Goal: Task Accomplishment & Management: Use online tool/utility

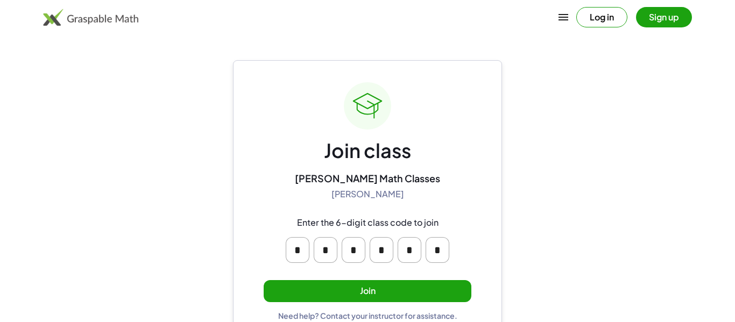
scroll to position [20, 0]
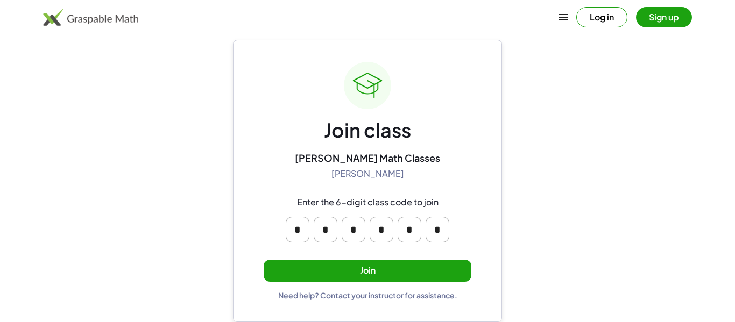
click at [387, 278] on button "Join" at bounding box center [368, 271] width 208 height 22
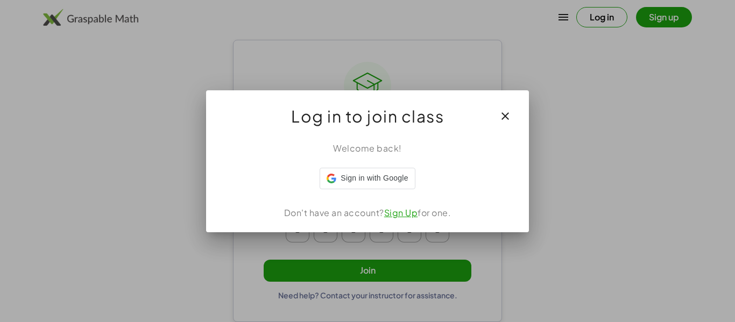
scroll to position [0, 0]
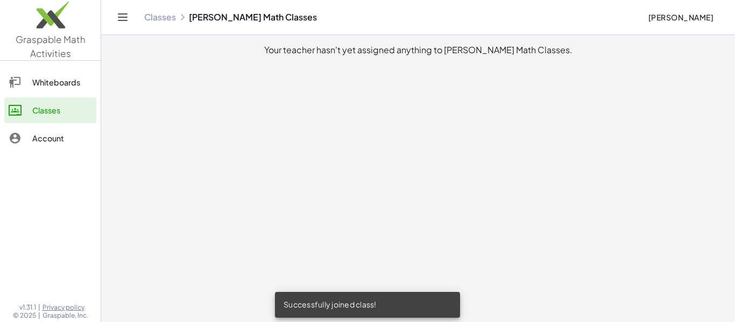
click at [366, 187] on main "Your teacher hasn't yet assigned anything to [PERSON_NAME] Math Classes." at bounding box center [418, 161] width 634 height 322
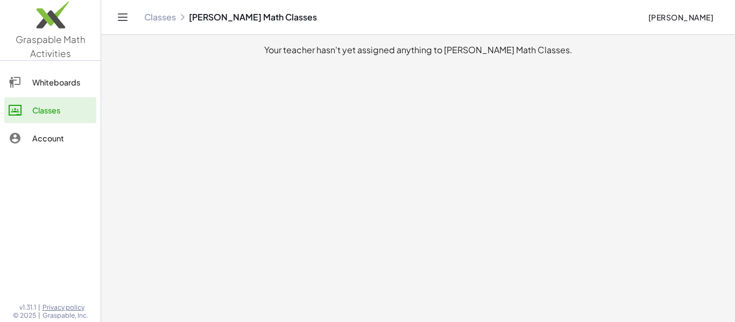
click at [647, 25] on button "[PERSON_NAME]" at bounding box center [681, 17] width 83 height 19
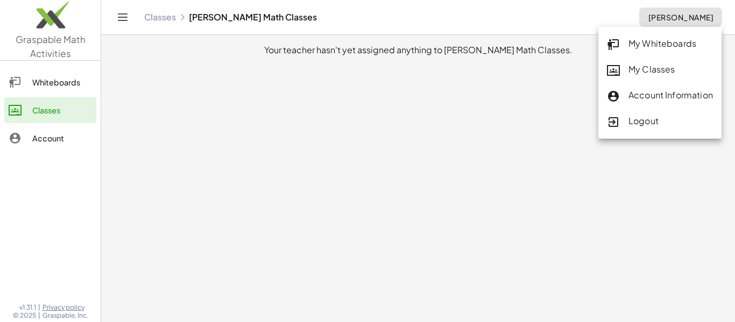
click at [632, 48] on div "My Whiteboards" at bounding box center [660, 44] width 106 height 14
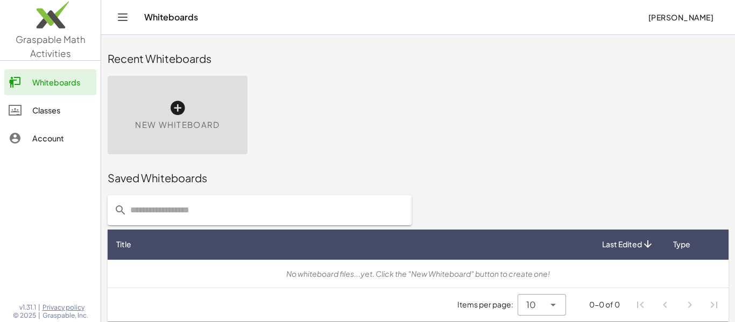
click at [197, 113] on div "New Whiteboard" at bounding box center [178, 115] width 140 height 79
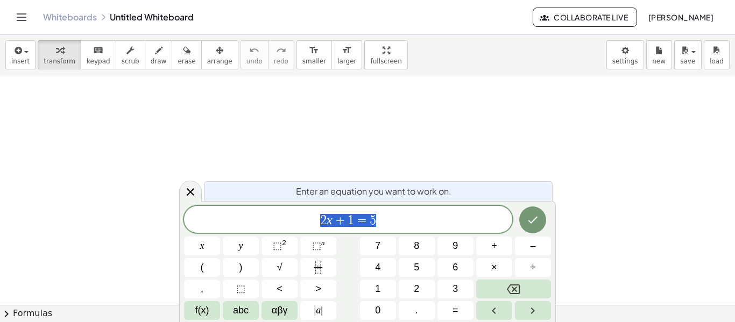
scroll to position [125, 0]
click at [526, 220] on icon "Done" at bounding box center [532, 220] width 13 height 13
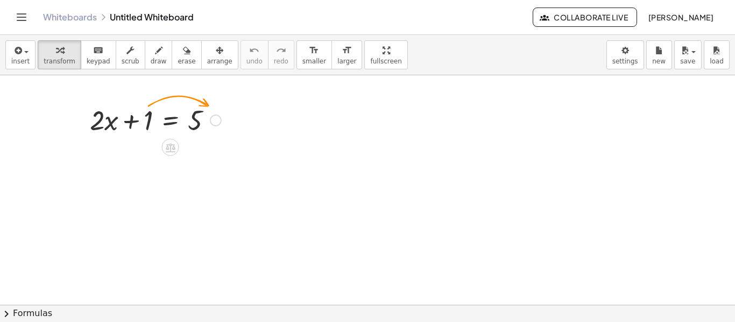
click at [215, 118] on div at bounding box center [216, 121] width 12 height 12
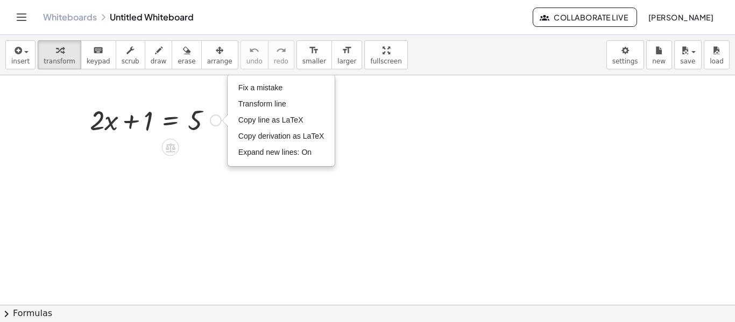
click at [209, 138] on div "+ · 2 · x + 1 = 5 Fix a mistake Transform line Copy line as LaTeX Copy derivati…" at bounding box center [152, 120] width 156 height 42
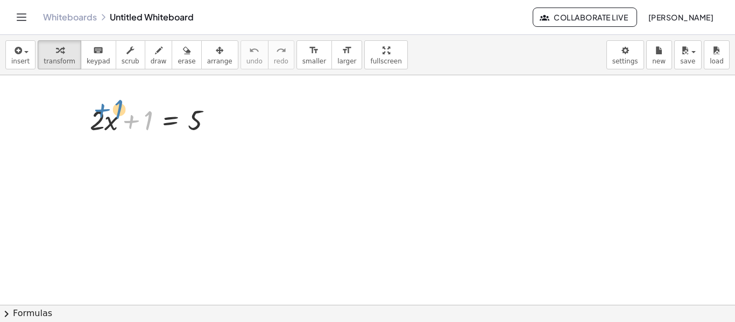
drag, startPoint x: 148, startPoint y: 102, endPoint x: 99, endPoint y: 97, distance: 49.2
click at [99, 97] on div "+ 1 + · 2 · x + 1 = 5 Fix a mistake Transform line Copy line as LaTeX Copy deri…" at bounding box center [367, 180] width 735 height 460
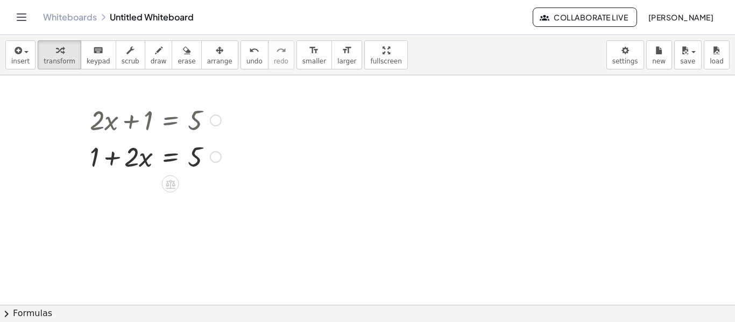
click at [167, 184] on icon at bounding box center [171, 184] width 10 height 9
click at [191, 180] on span "÷" at bounding box center [192, 185] width 6 height 16
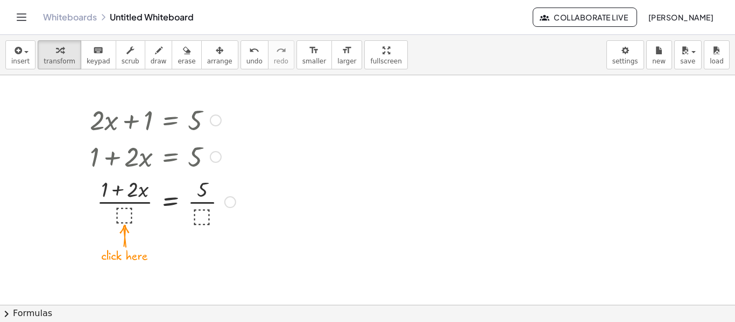
click at [122, 215] on div at bounding box center [163, 201] width 157 height 54
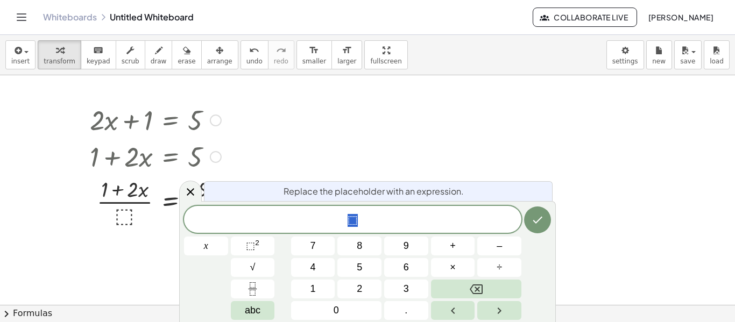
scroll to position [1, 0]
click at [16, 23] on icon "Toggle navigation" at bounding box center [21, 17] width 13 height 13
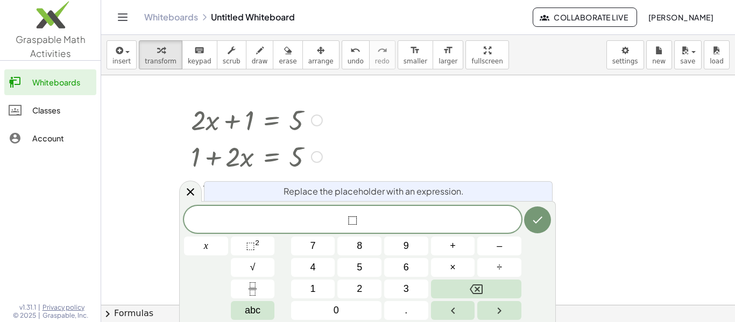
click at [37, 116] on div "Classes" at bounding box center [62, 110] width 60 height 13
